Goal: Information Seeking & Learning: Learn about a topic

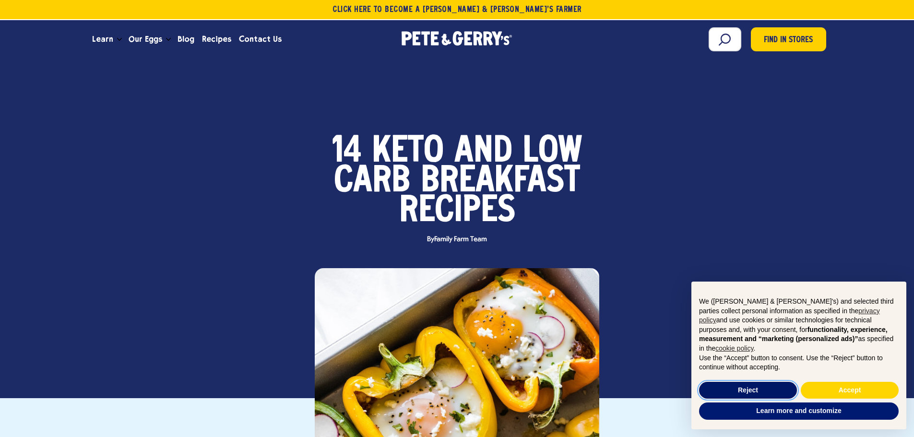
click at [749, 389] on button "Reject" at bounding box center [748, 390] width 98 height 17
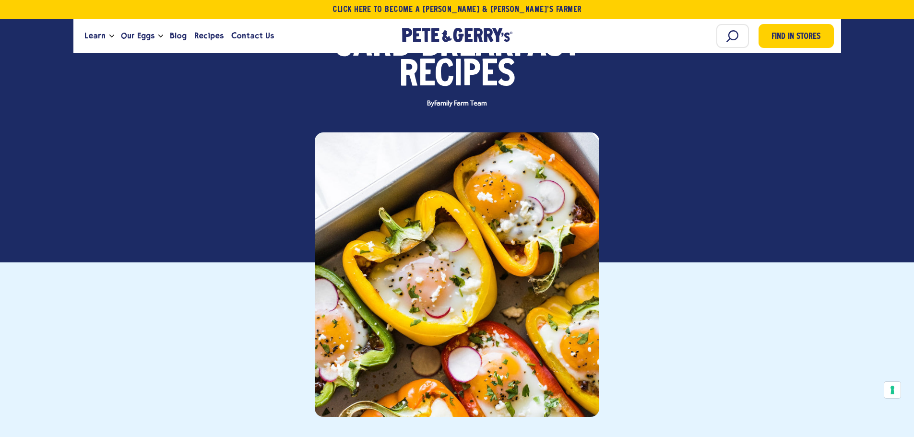
scroll to position [288, 0]
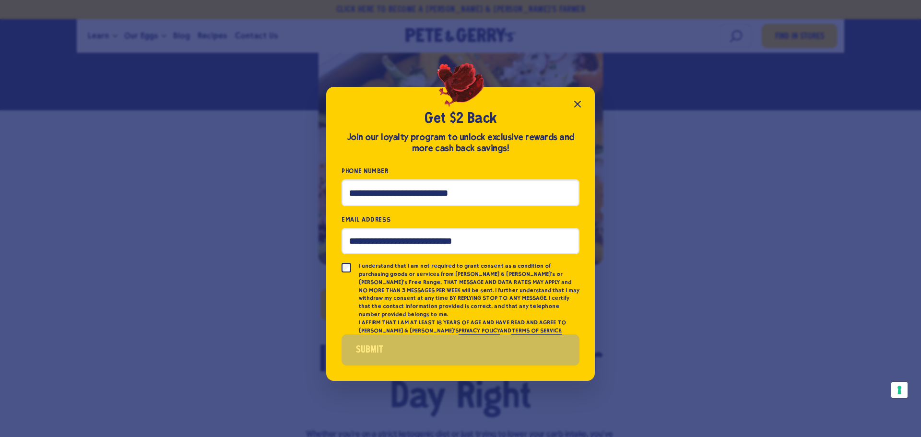
click at [579, 110] on icon "Close popup" at bounding box center [578, 104] width 12 height 12
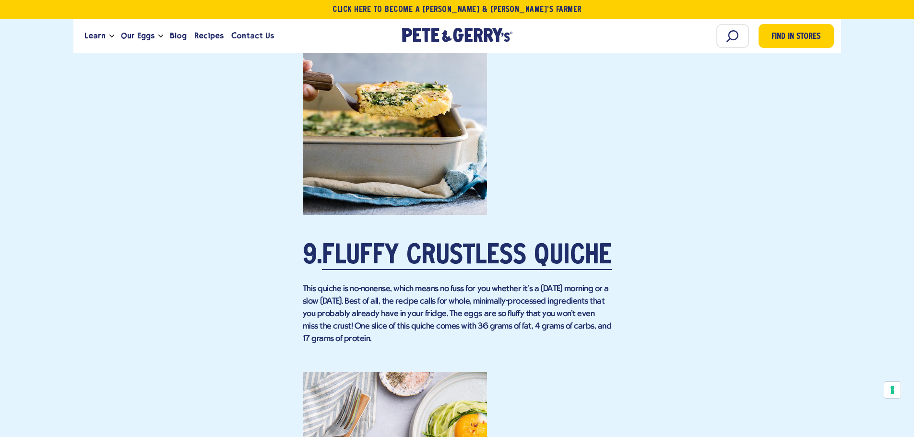
scroll to position [4127, 0]
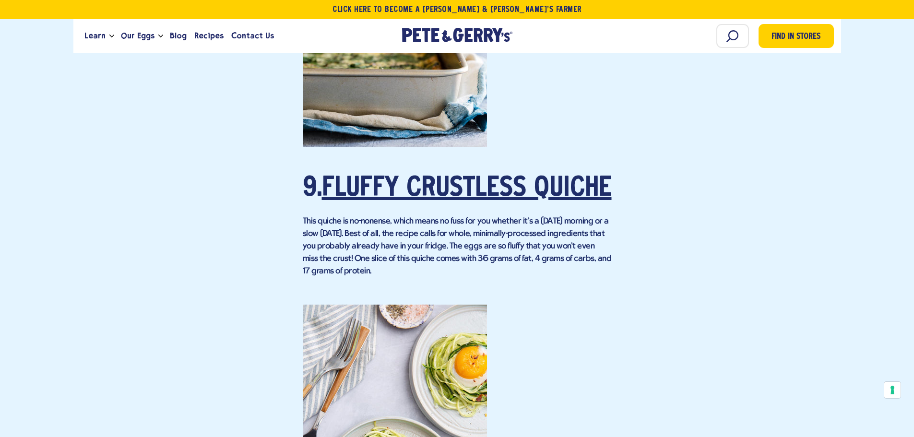
click at [470, 203] on link "Fluffy Crustless Quiche" at bounding box center [467, 189] width 290 height 27
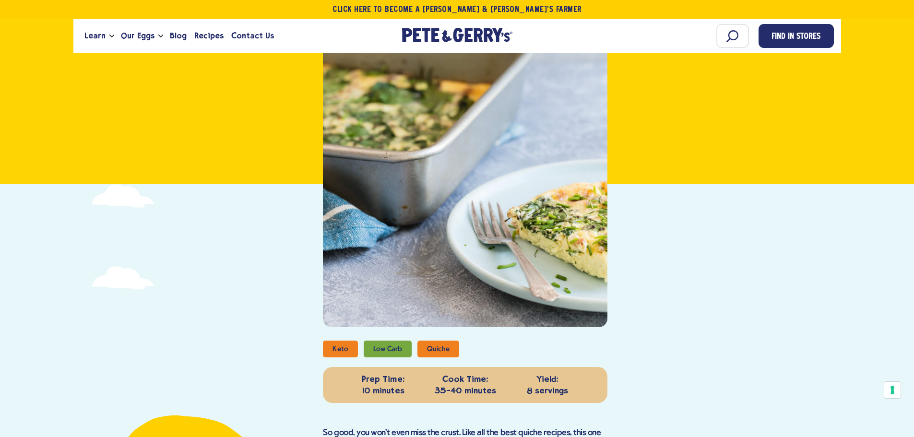
scroll to position [96, 0]
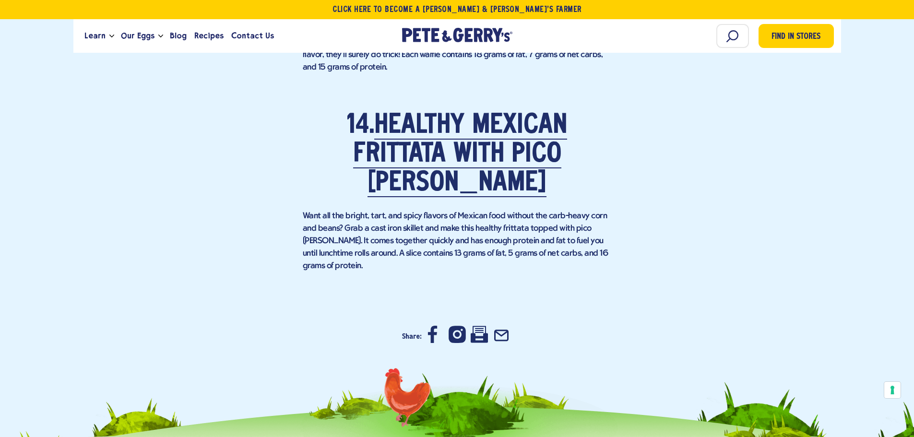
scroll to position [5903, 0]
